Goal: Task Accomplishment & Management: Manage account settings

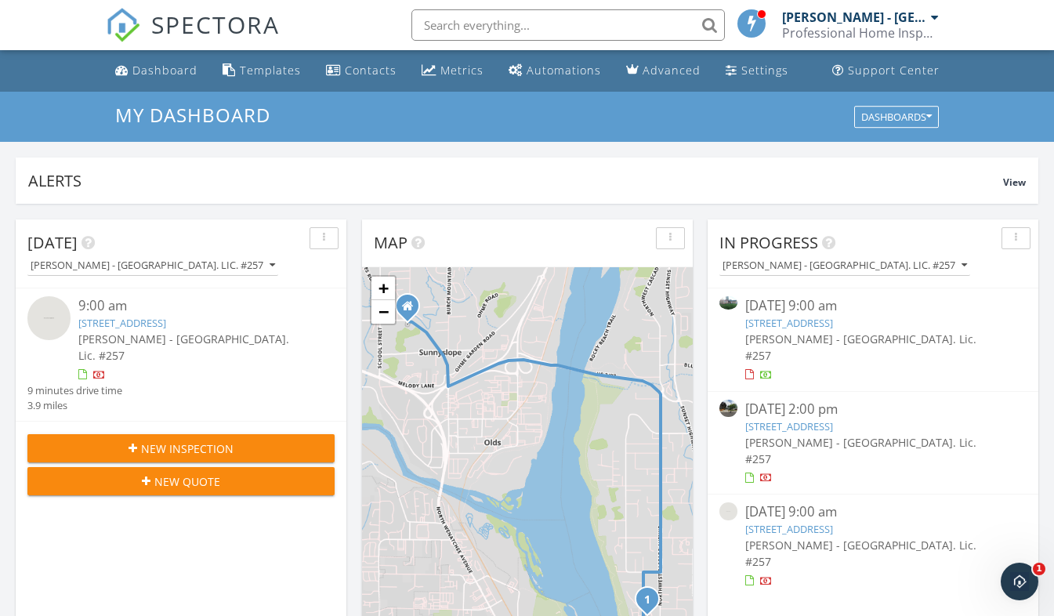
click at [776, 325] on link "[STREET_ADDRESS]" at bounding box center [789, 323] width 88 height 14
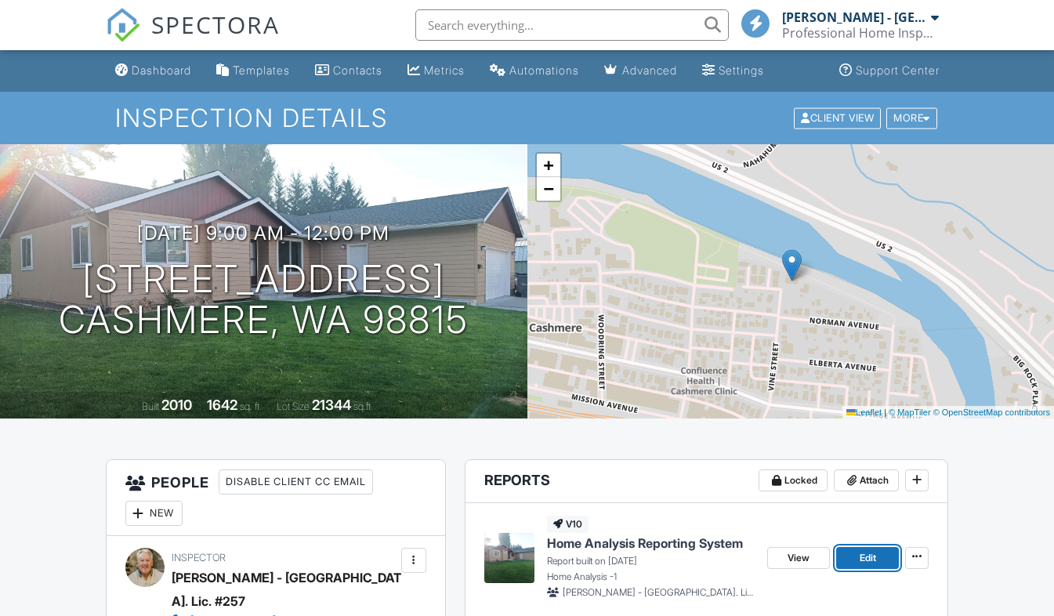
click at [870, 561] on span "Edit" at bounding box center [868, 558] width 16 height 16
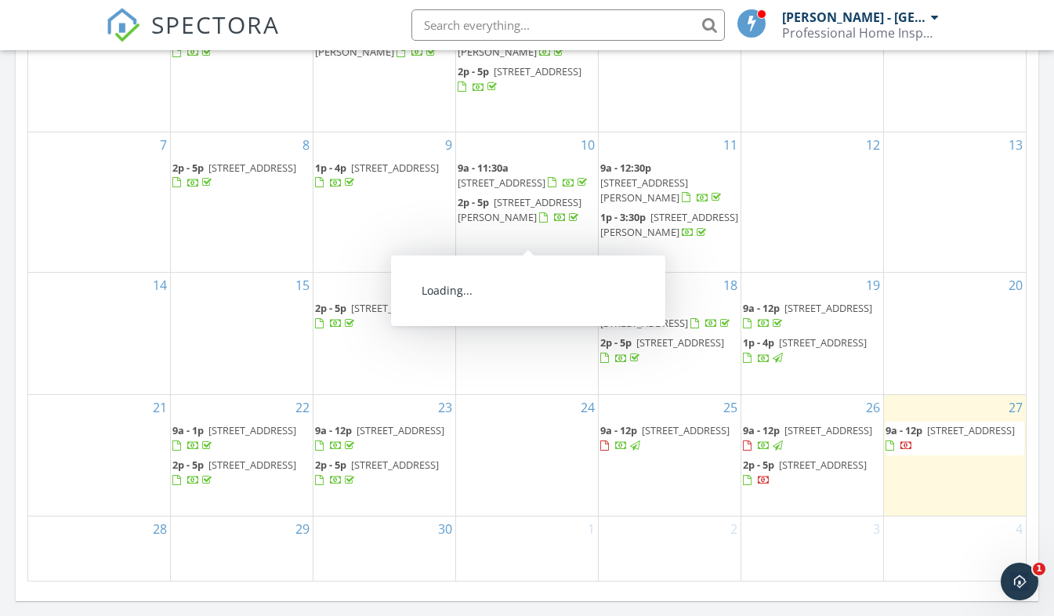
scroll to position [1059, 0]
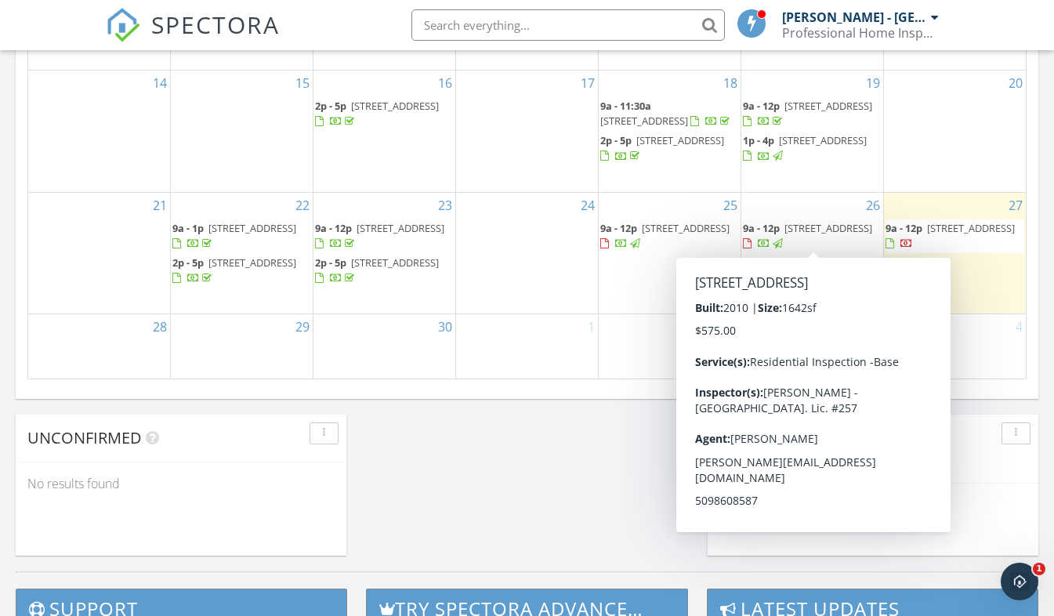
click at [809, 235] on span "[STREET_ADDRESS]" at bounding box center [829, 228] width 88 height 14
